Goal: Information Seeking & Learning: Learn about a topic

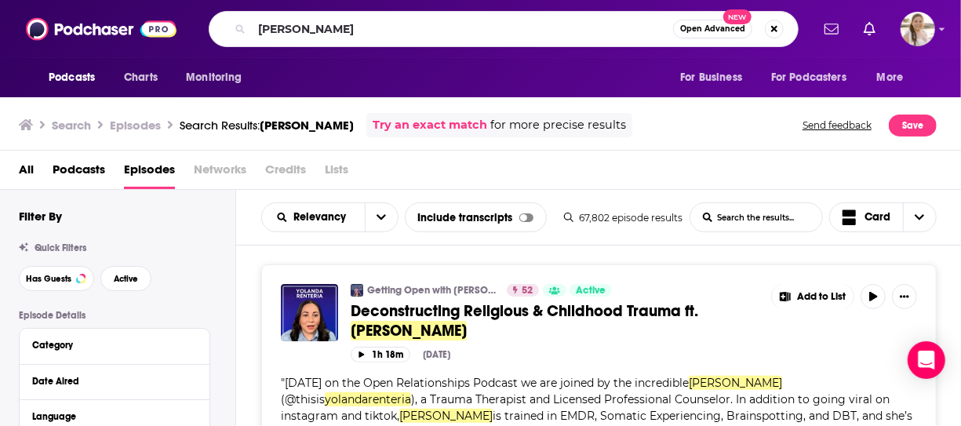
click at [330, 29] on input "yolanda renteria" at bounding box center [462, 28] width 421 height 25
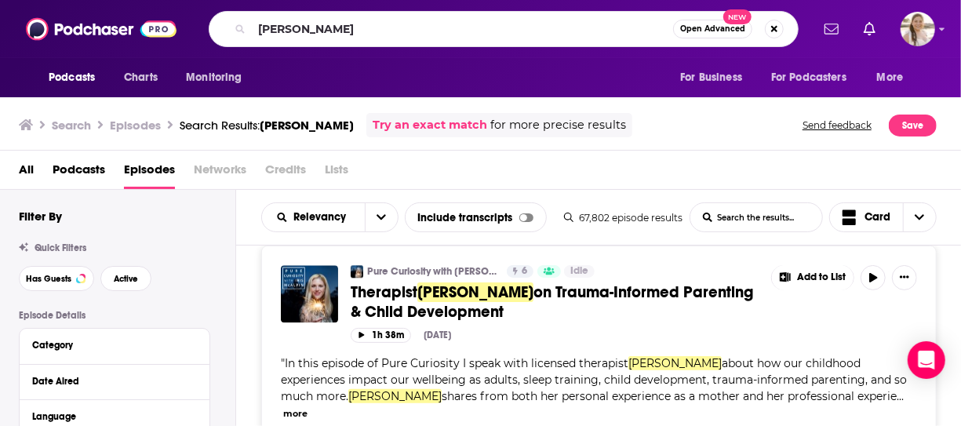
click at [330, 29] on input "yolanda renteria" at bounding box center [462, 28] width 421 height 25
type input "dr han ren"
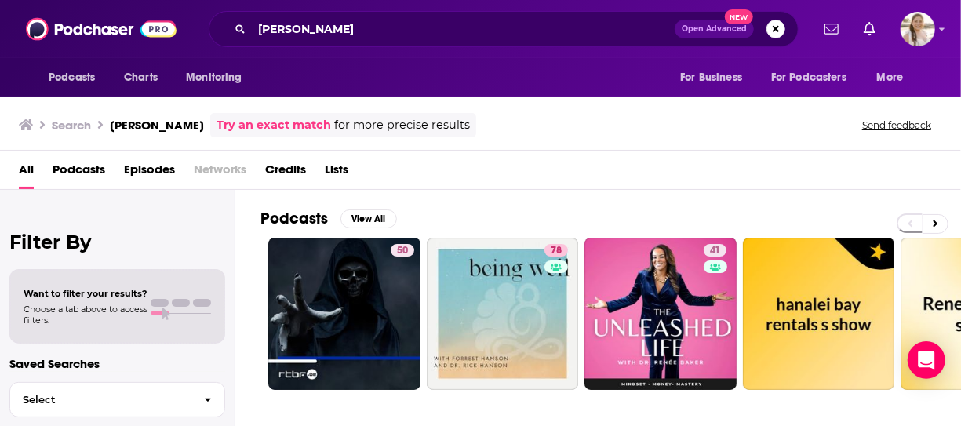
drag, startPoint x: 14, startPoint y: 206, endPoint x: 53, endPoint y: 180, distance: 47.4
click at [14, 206] on div "Filter By Want to filter your results? Choose a tab above to access filters. Sa…" at bounding box center [117, 403] width 235 height 426
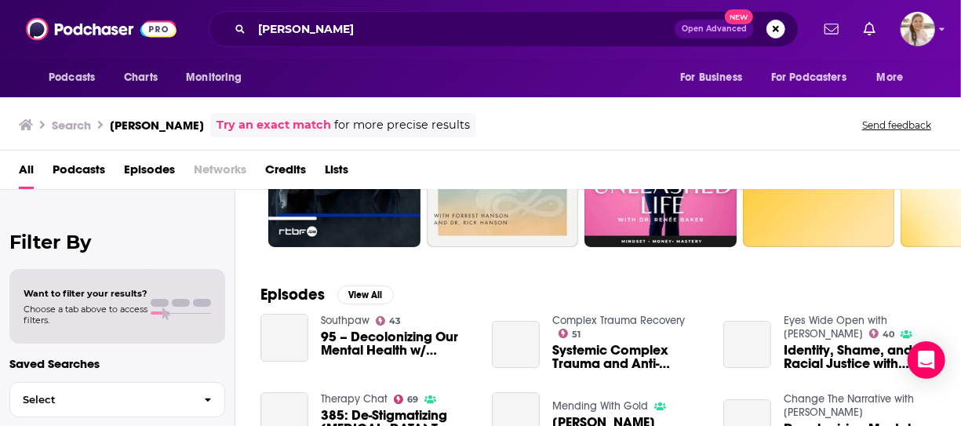
scroll to position [235, 0]
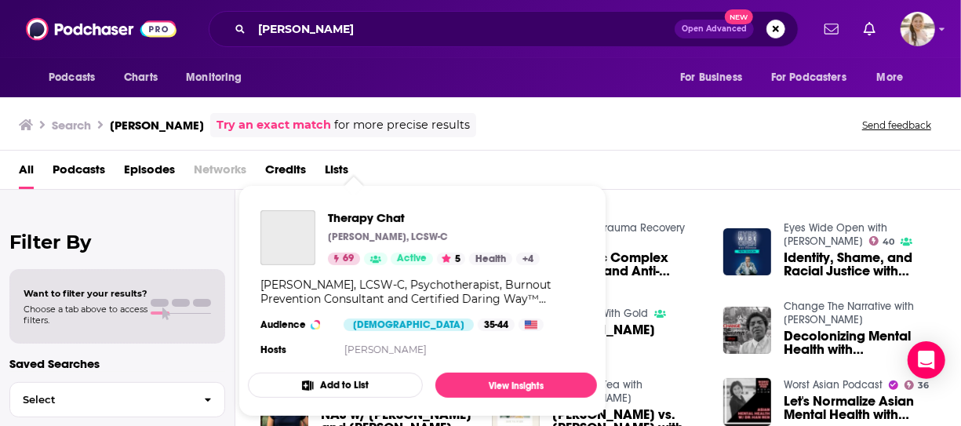
click at [356, 304] on div "Podcasts Charts Monitoring dr han ren Open Advanced New For Business For Podcas…" at bounding box center [480, 213] width 961 height 426
click at [646, 170] on div "All Podcasts Episodes Networks Credits Lists" at bounding box center [484, 173] width 930 height 32
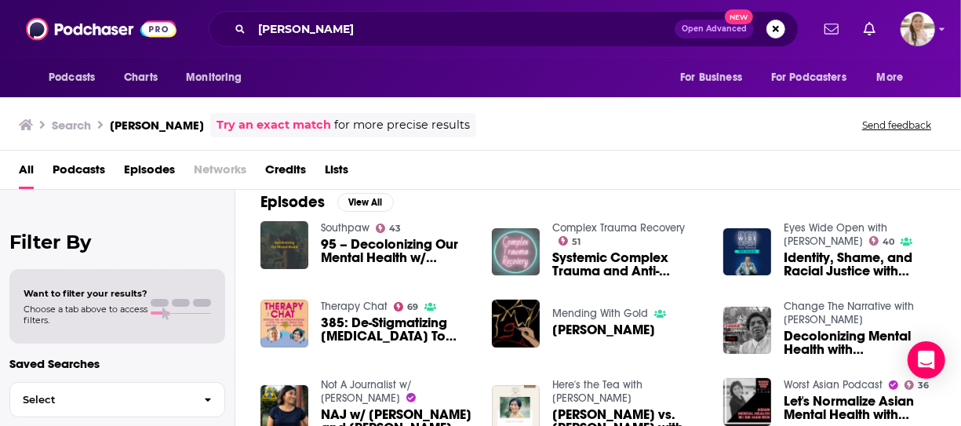
drag, startPoint x: 937, startPoint y: 233, endPoint x: 939, endPoint y: 222, distance: 11.2
click at [937, 233] on div "Episodes View All Southpaw 43 95 – Decolonizing Our Mental Health w/ Dr. Han Re…" at bounding box center [598, 316] width 726 height 286
click at [353, 201] on button "View All" at bounding box center [365, 202] width 57 height 19
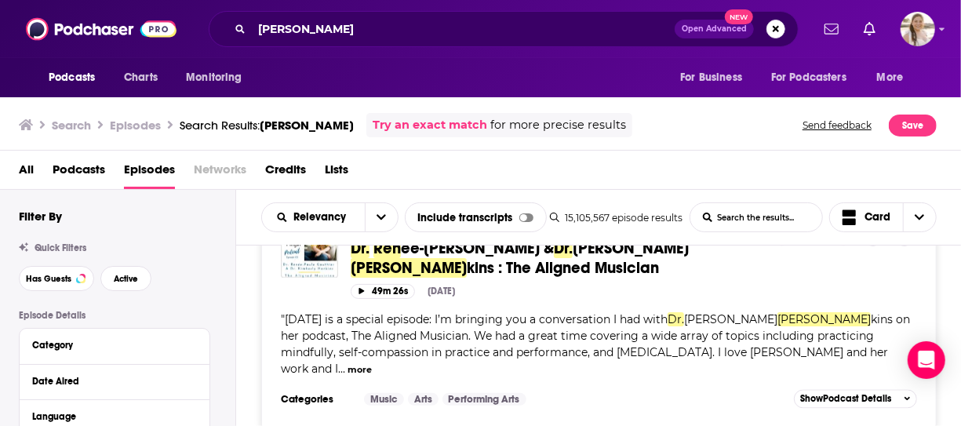
scroll to position [4552, 0]
